Goal: Communication & Community: Share content

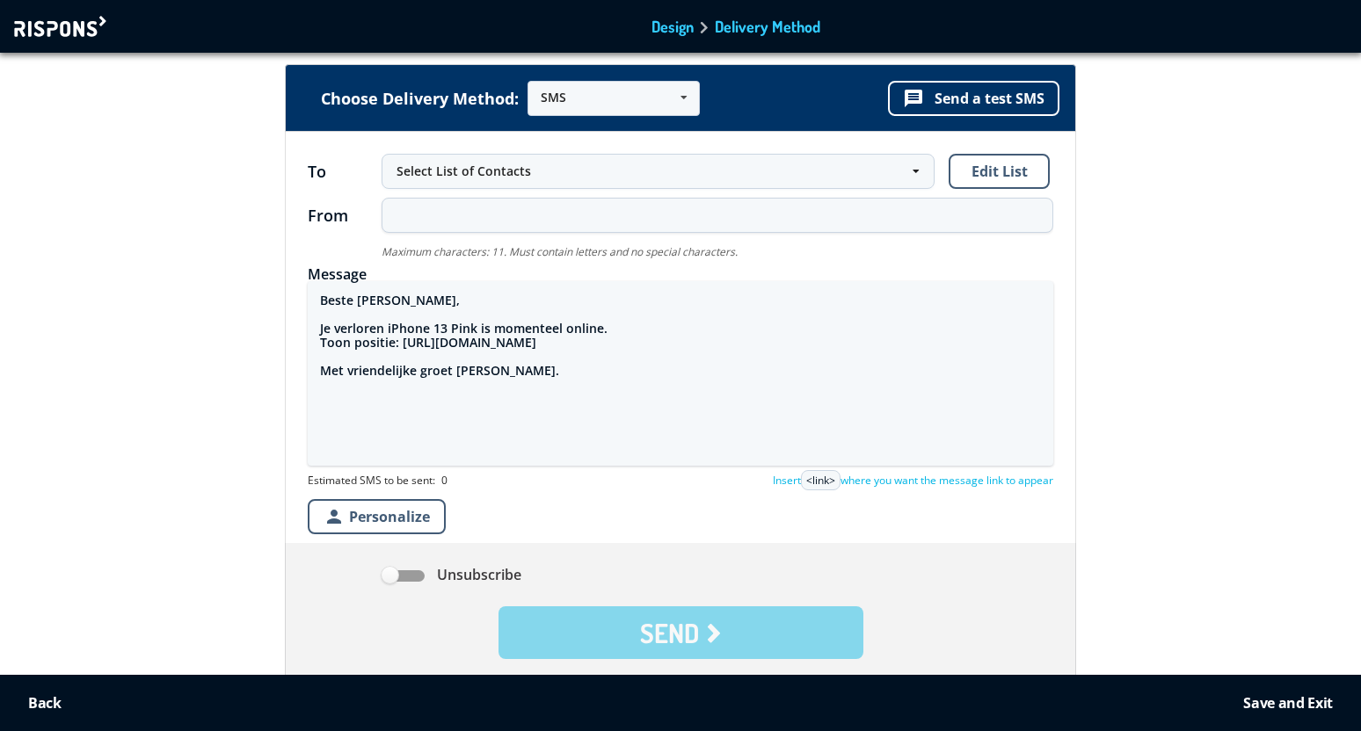
click at [291, 292] on form "To Select List of Contacts Select List of Contacts All Contacts (1 Contacts) Ne…" at bounding box center [680, 411] width 789 height 559
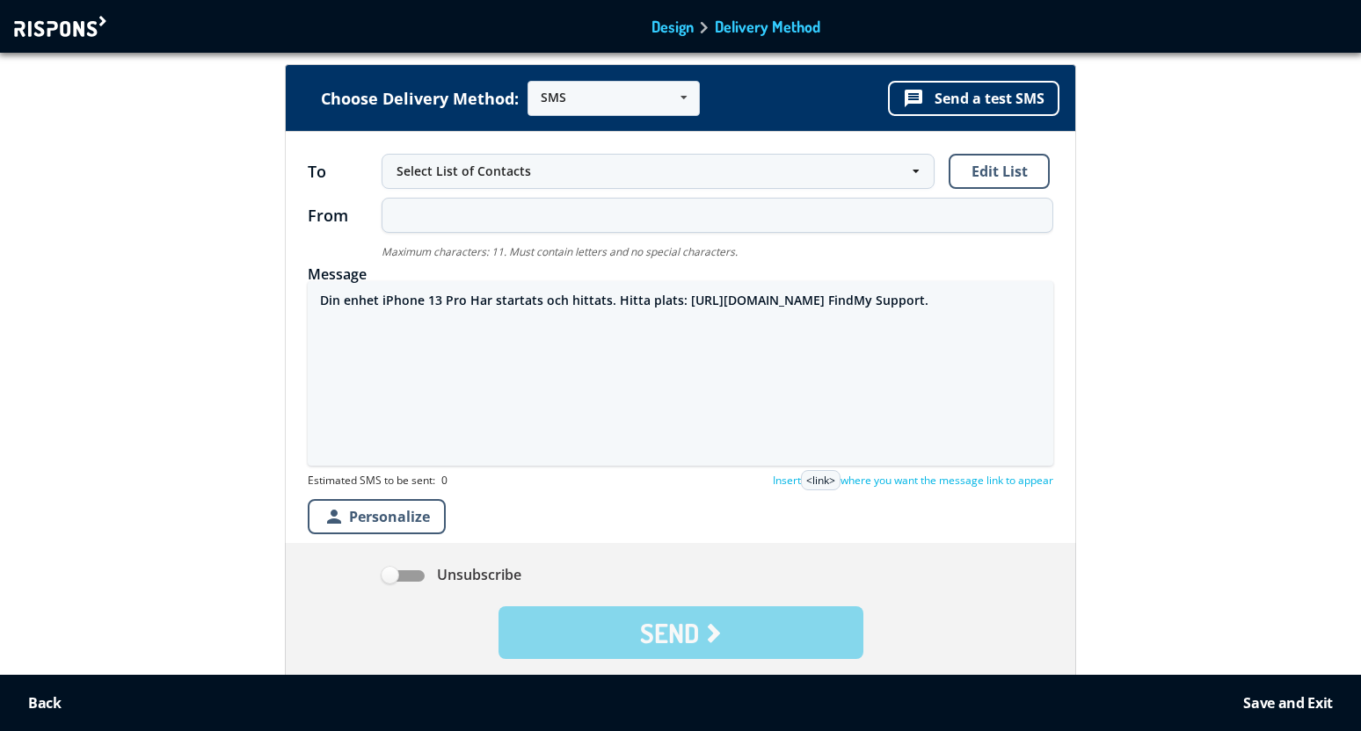
click at [612, 305] on textarea "Din enhet iPhone 13 Pro Har startats och hittats. Hitta plats: [URL][DOMAIN_NAM…" at bounding box center [680, 373] width 745 height 185
click at [578, 321] on textarea "Din enhet iPhone 13 Pro Har startats och hittats. Hitta plats: [URL][DOMAIN_NAM…" at bounding box center [680, 373] width 745 height 185
click at [388, 318] on textarea "Din enhet iPhone 13 Pro Har startats och hittats. Hitta plats: [URL][DOMAIN_NAM…" at bounding box center [680, 373] width 745 height 185
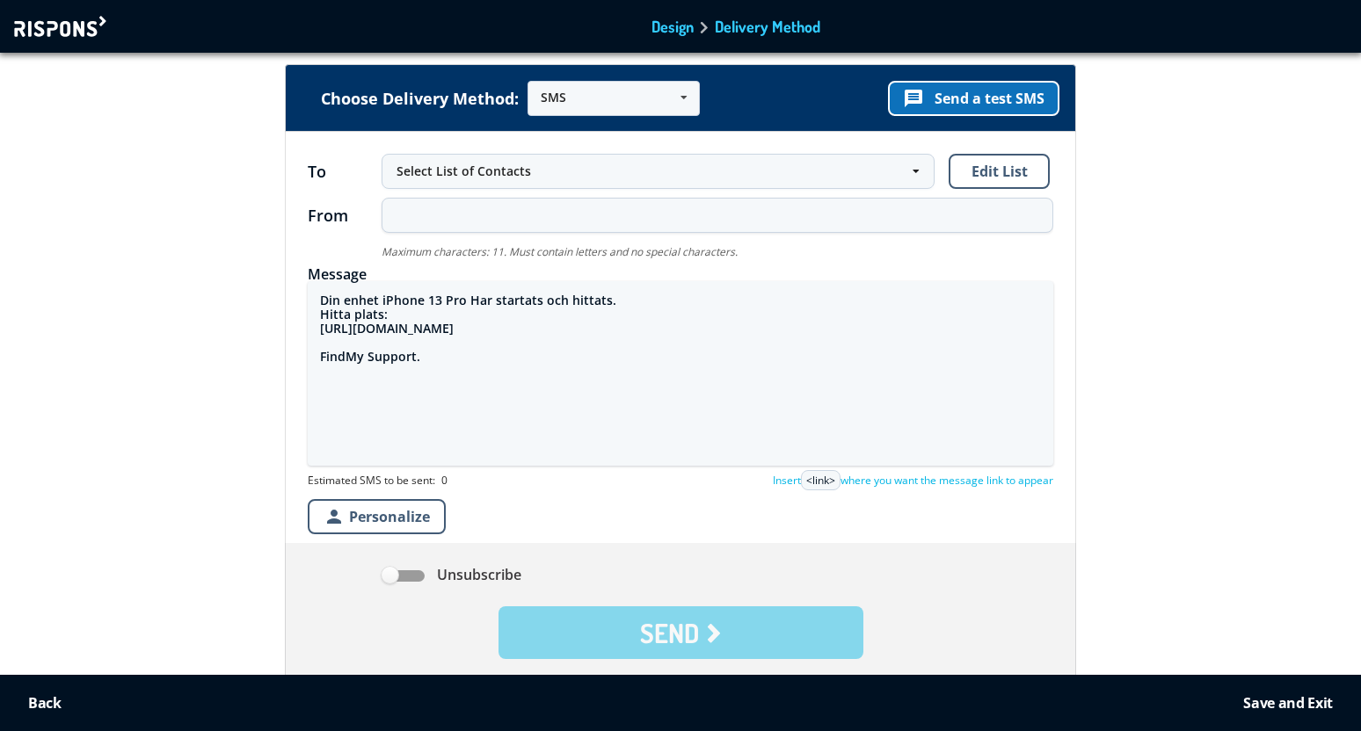
click at [967, 105] on button "message Send a test SMS" at bounding box center [973, 98] width 171 height 35
drag, startPoint x: 320, startPoint y: 299, endPoint x: 399, endPoint y: 311, distance: 80.1
click at [399, 313] on textarea "Din enhet iPhone 13 Pro Har startats och hittats. Hitta plats: [URL][DOMAIN_NAM…" at bounding box center [680, 373] width 745 height 185
paste textarea "Kjaere kunde, Din lPhone 12 Pro 128GB Silver ble funnet. Se plassering pa: http…"
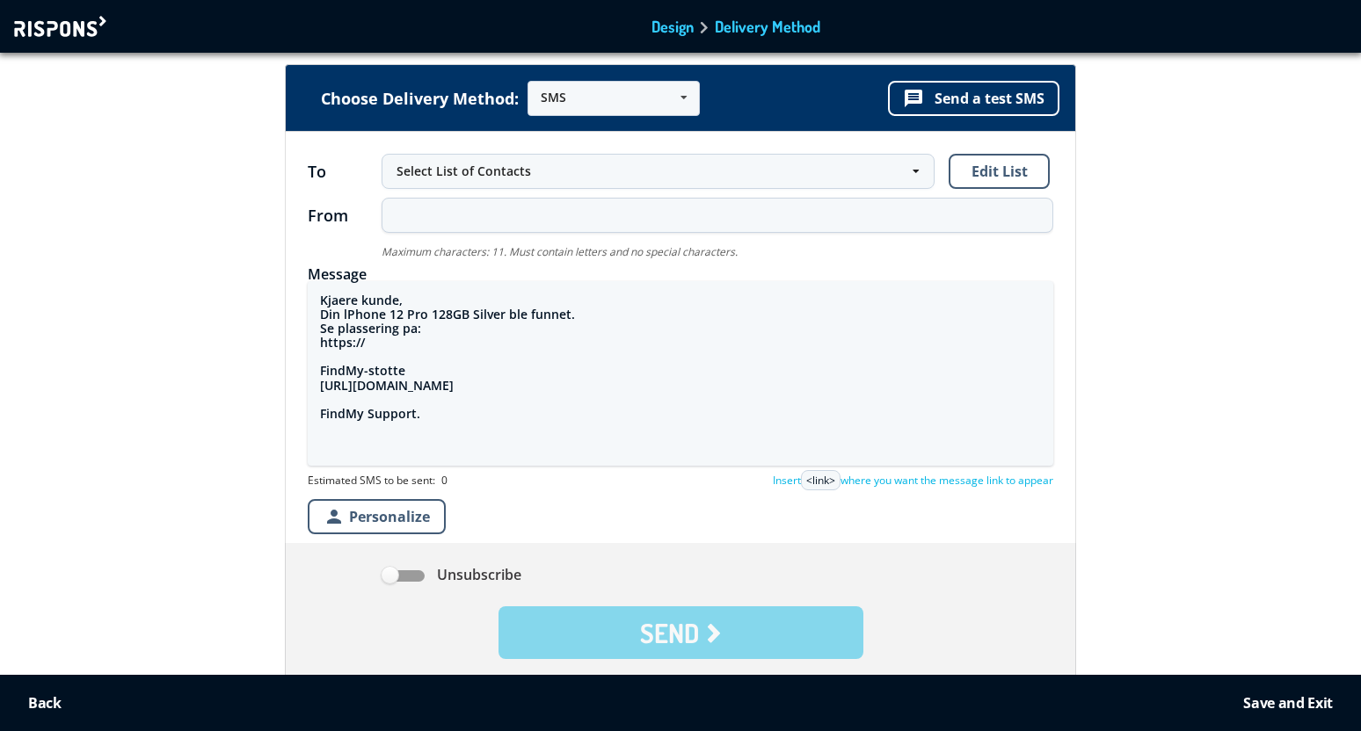
drag, startPoint x: 432, startPoint y: 415, endPoint x: 309, endPoint y: 408, distance: 124.1
click at [309, 408] on textarea "Kjaere kunde, Din lPhone 12 Pro 128GB Silver ble funnet. Se plassering pa: http…" at bounding box center [680, 373] width 745 height 185
drag, startPoint x: 514, startPoint y: 390, endPoint x: 316, endPoint y: 390, distance: 198.7
click at [316, 390] on textarea "Kjaere kunde, Din lPhone 12 Pro 128GB Silver ble funnet. Se plassering pa: http…" at bounding box center [680, 373] width 745 height 185
drag, startPoint x: 408, startPoint y: 345, endPoint x: 316, endPoint y: 343, distance: 92.3
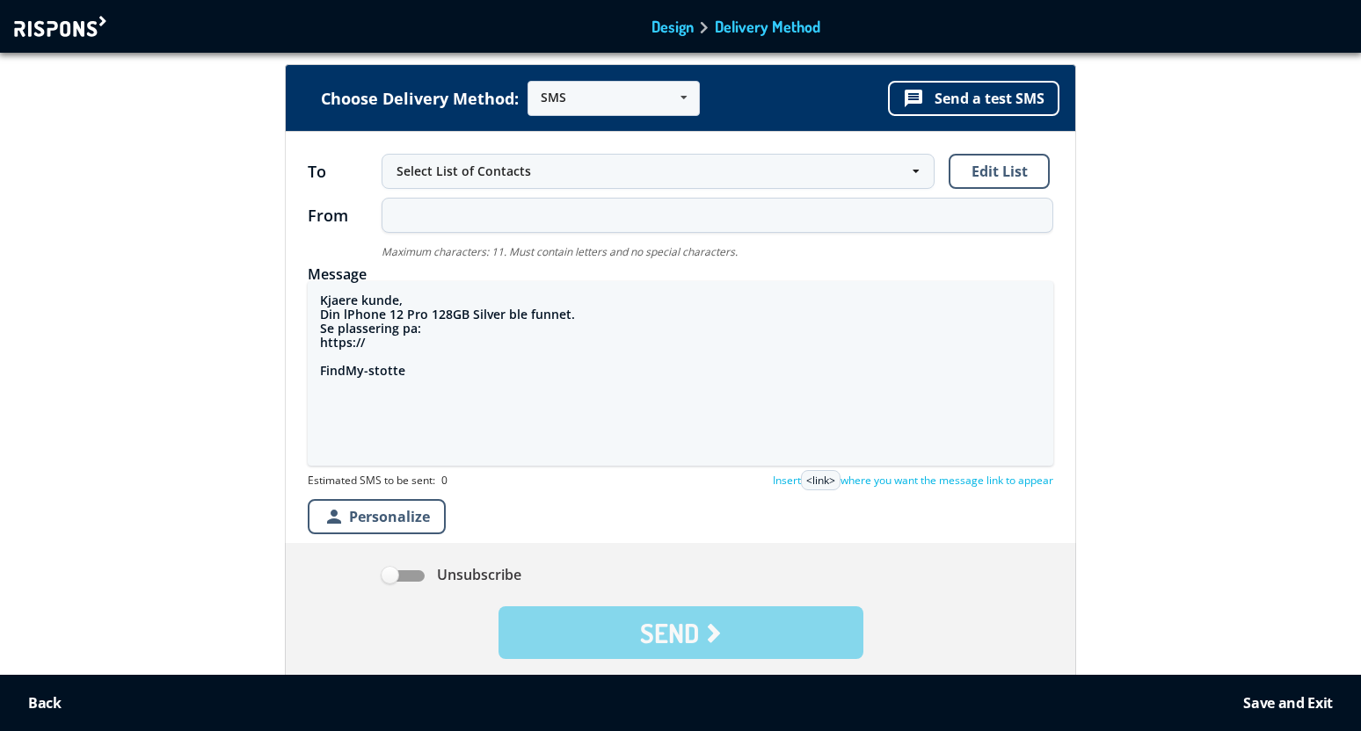
click at [316, 343] on textarea "Kjaere kunde, Din lPhone 12 Pro 128GB Silver ble funnet. Se plassering pa: http…" at bounding box center [680, 373] width 745 height 185
paste textarea "[DOMAIN_NAME][URL]"
click at [346, 316] on textarea "Kjaere kunde, Din lPhone 12 Pro 128GB Silver ble funnet. Se plassering pa: [URL…" at bounding box center [680, 373] width 745 height 185
click at [453, 316] on textarea "Kjaere kunde, Din iPhone 12 Pro 128GB Silver ble funnet. Se plassering pa: [URL…" at bounding box center [680, 373] width 745 height 185
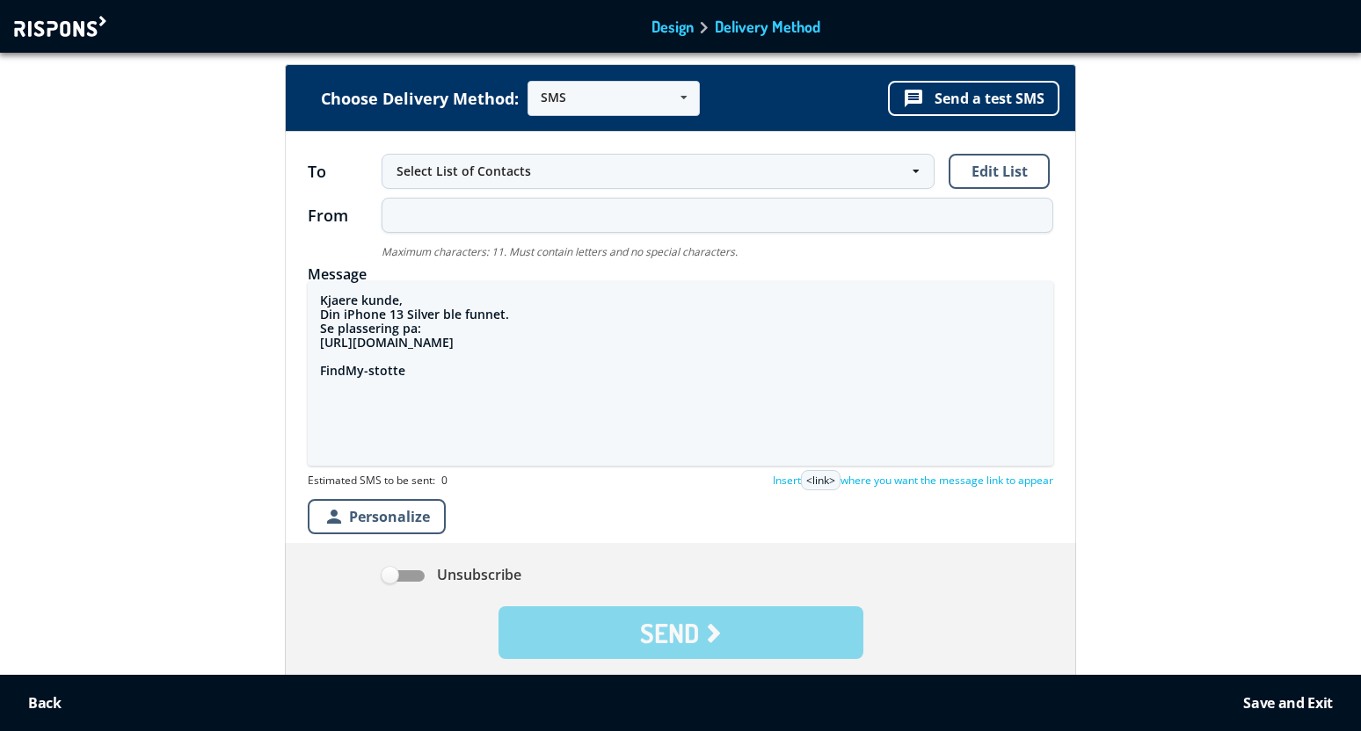
click at [417, 319] on textarea "Kjaere kunde, Din iPhone 13 Silver ble funnet. Se plassering pa: [URL][DOMAIN_N…" at bounding box center [680, 373] width 745 height 185
click at [491, 345] on textarea "Kjaere kunde, Din iPhone 13 Midnight ble funnet. Se plassering pa: [URL][DOMAIN…" at bounding box center [680, 373] width 745 height 185
click at [491, 344] on textarea "Kjaere kunde, Din iPhone 13 Midnight ble funnet. Se plassering pa: [URL][DOMAIN…" at bounding box center [680, 373] width 745 height 185
click at [995, 96] on button "message Send a test SMS" at bounding box center [973, 98] width 171 height 35
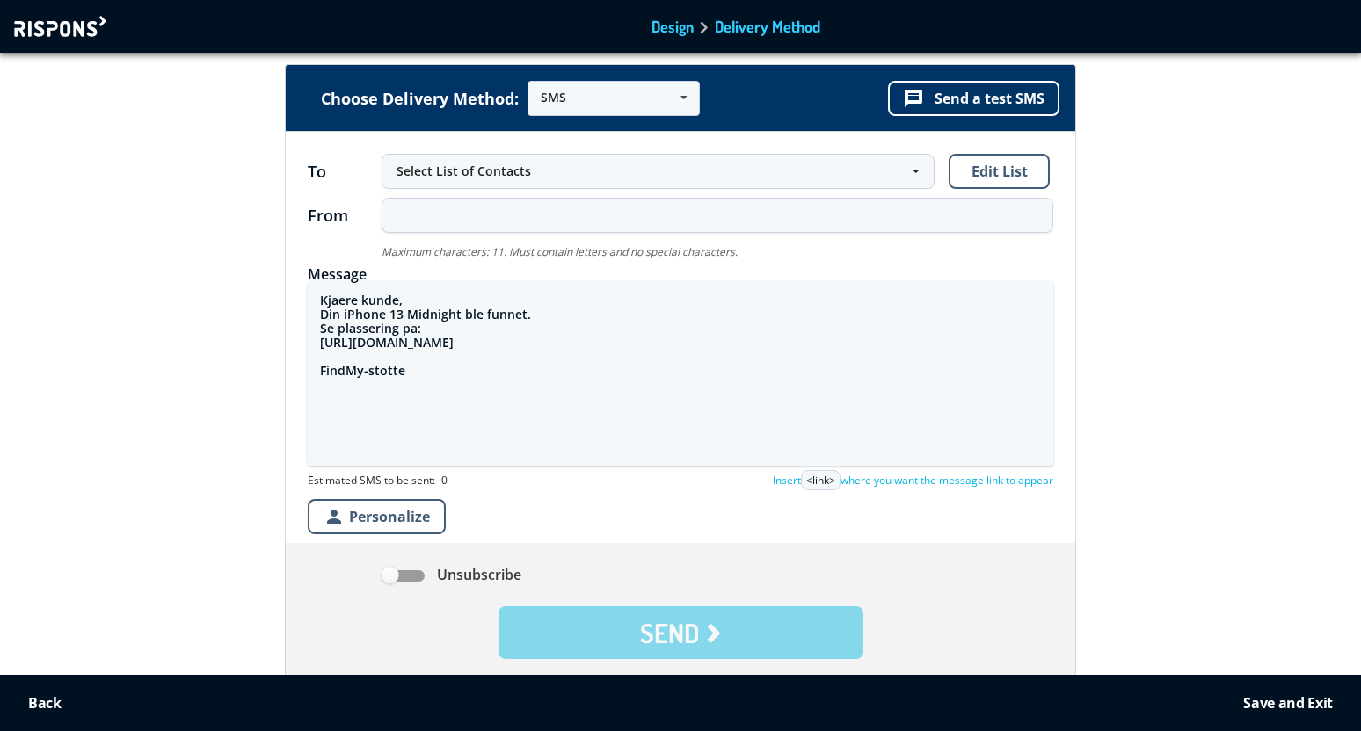
drag, startPoint x: 431, startPoint y: 374, endPoint x: 316, endPoint y: 301, distance: 136.1
click at [316, 297] on textarea "Kjaere kunde, Din iPhone 13 Midnight ble funnet. Se plassering pa: [URL][DOMAIN…" at bounding box center [680, 373] width 745 height 185
paste textarea "Cher Client, Votre Appareil 15 Pro Max a ete localise. Veuillez voir les detail…"
drag, startPoint x: 485, startPoint y: 360, endPoint x: 315, endPoint y: 357, distance: 170.6
click at [315, 357] on textarea "Cher Client, Votre Appareil 15 Pro Max a ete localise. Veuillez voir les detail…" at bounding box center [680, 373] width 745 height 185
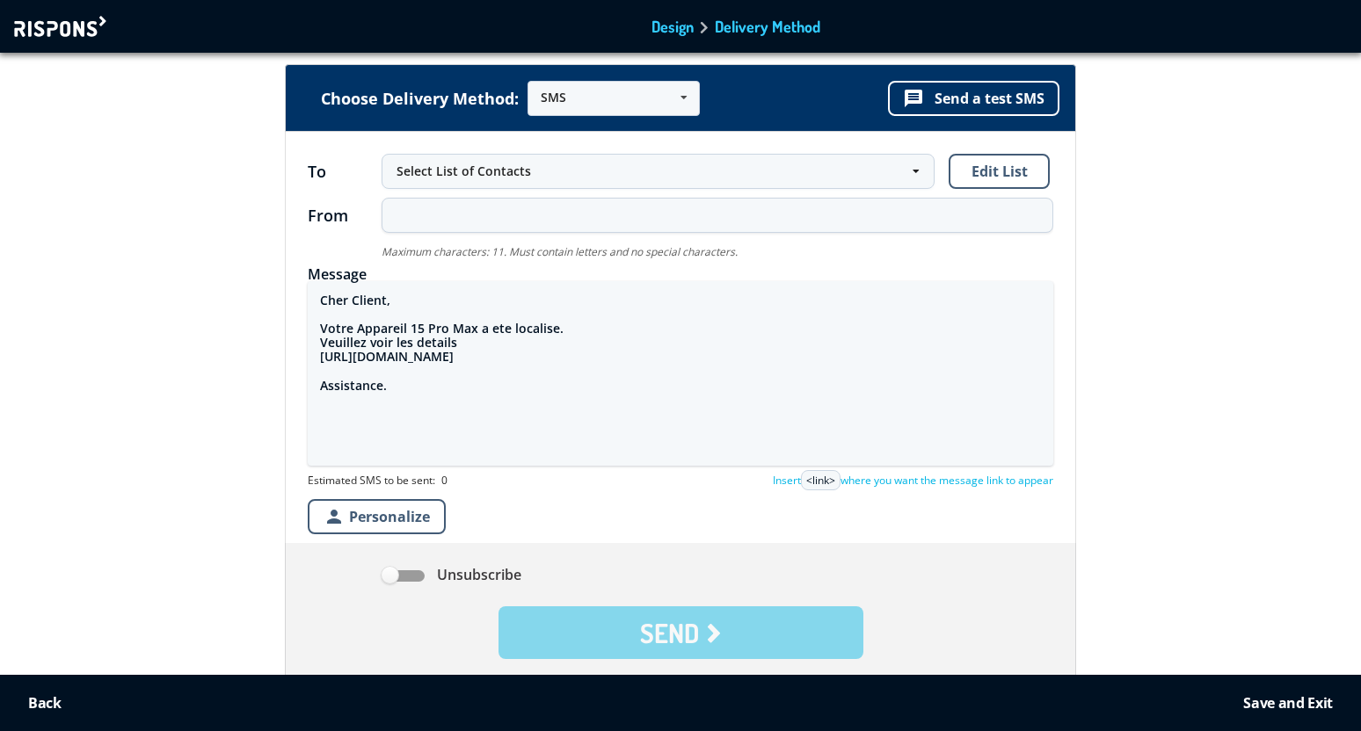
paste textarea "[DOMAIN_NAME][URL]"
click at [469, 331] on textarea "Cher Client, Votre Appareil 15 Pro Max a ete localise. Veuillez voir les detail…" at bounding box center [680, 373] width 745 height 185
type textarea "Cher Client, Votre Appareil 12 Pro a ete localise. Veuillez voir les details [U…"
click at [952, 94] on button "message Send a test SMS" at bounding box center [973, 98] width 171 height 35
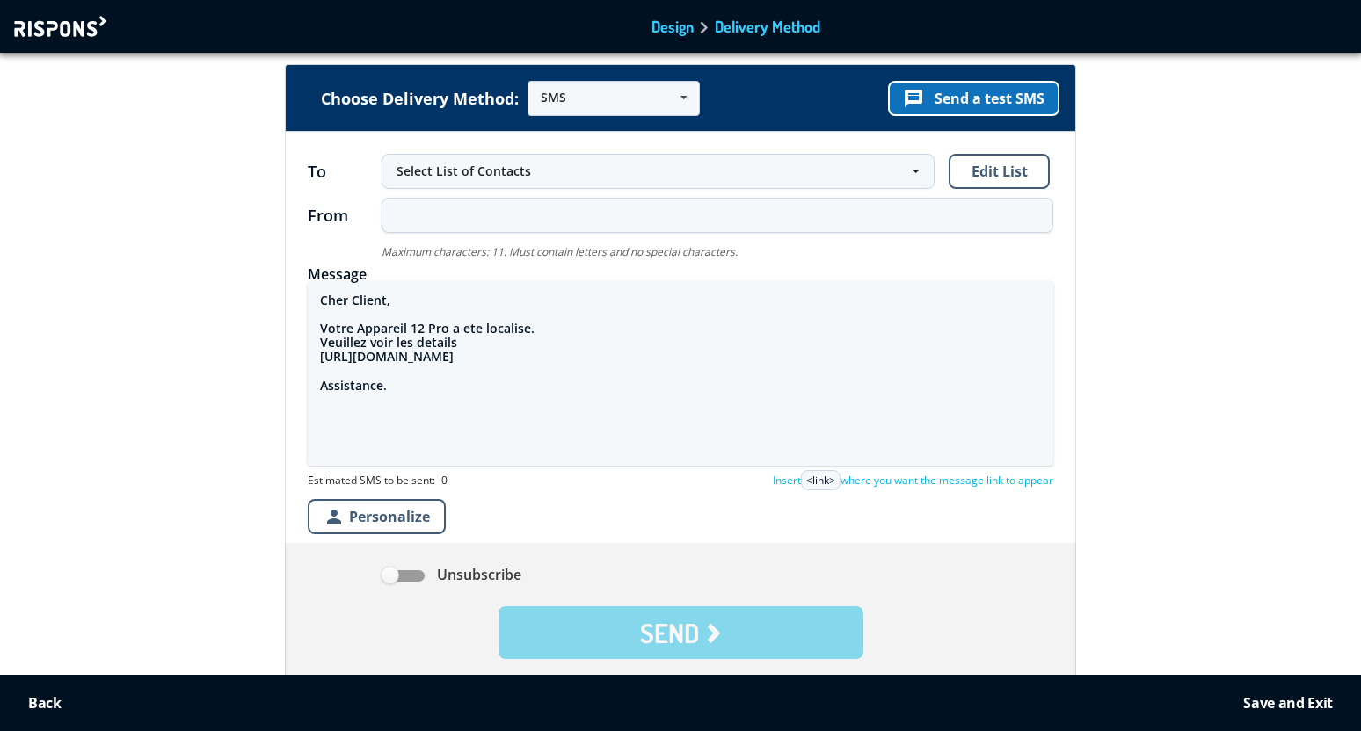
click at [992, 97] on button "message Send a test SMS" at bounding box center [973, 98] width 171 height 35
